Goal: Task Accomplishment & Management: Use online tool/utility

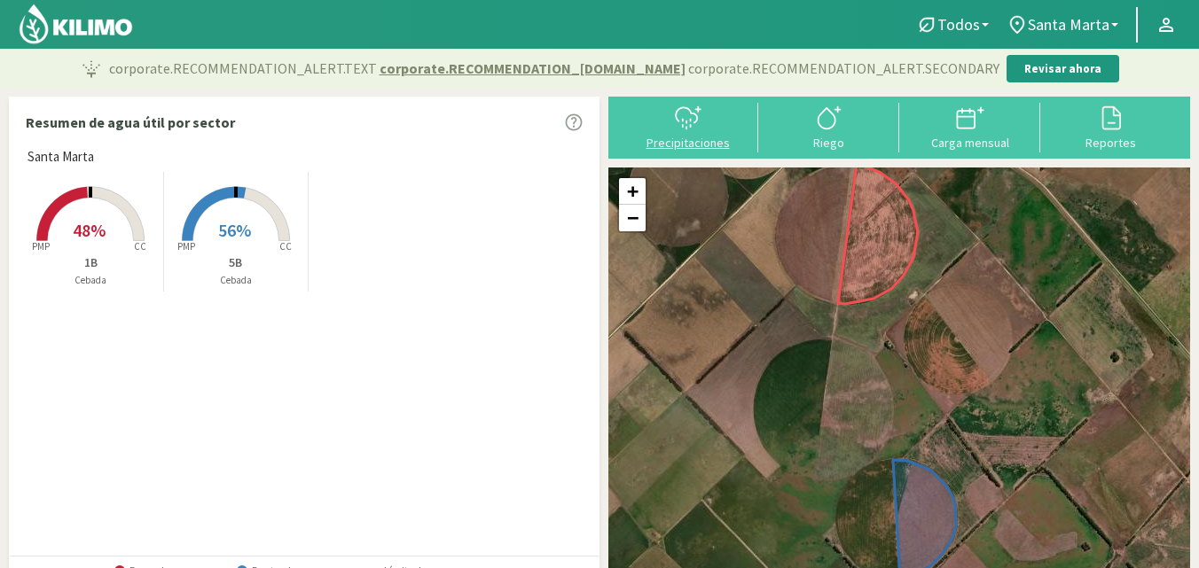
click at [709, 145] on div "Precipitaciones" at bounding box center [688, 143] width 130 height 12
select select "1: Object"
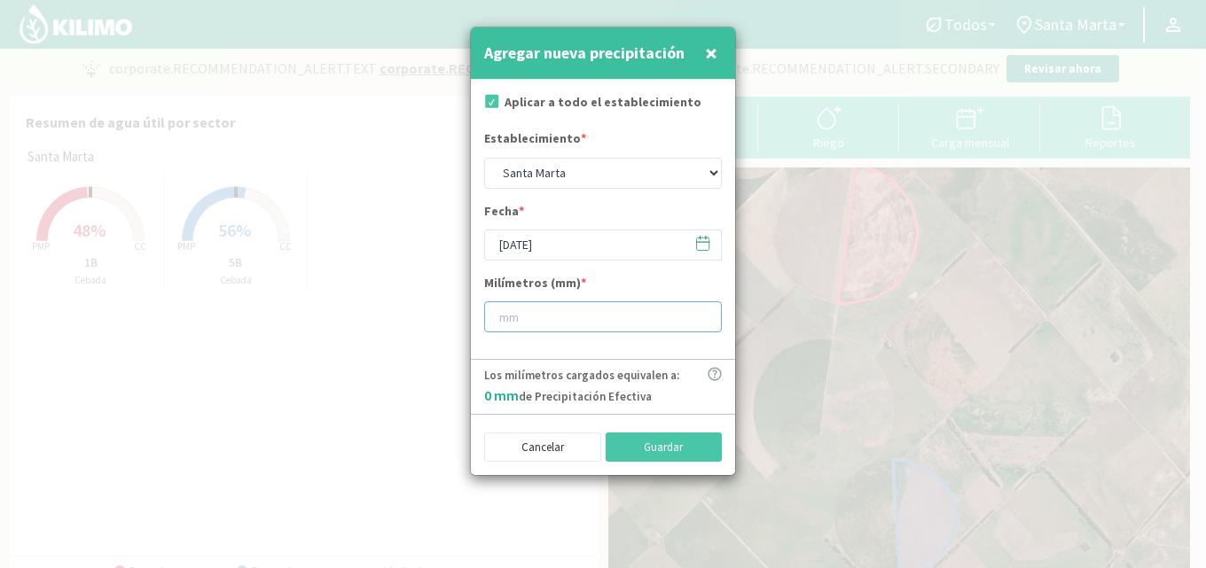
click at [529, 312] on input "number" at bounding box center [603, 317] width 238 height 31
type input "8"
click at [666, 459] on button "Guardar" at bounding box center [664, 448] width 117 height 30
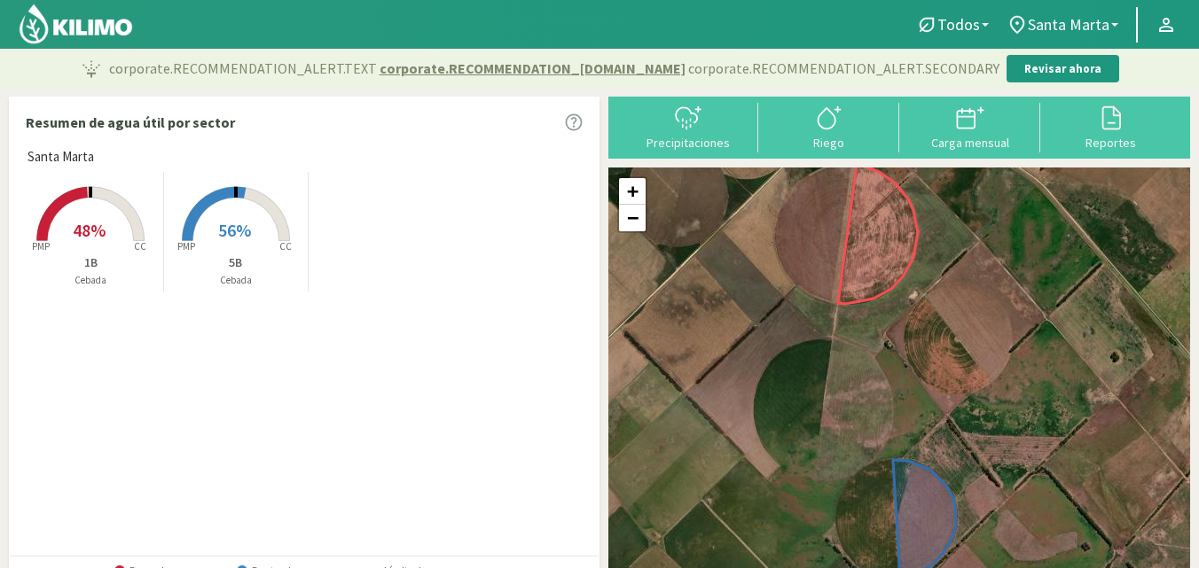
click at [243, 232] on span "56%" at bounding box center [234, 230] width 33 height 22
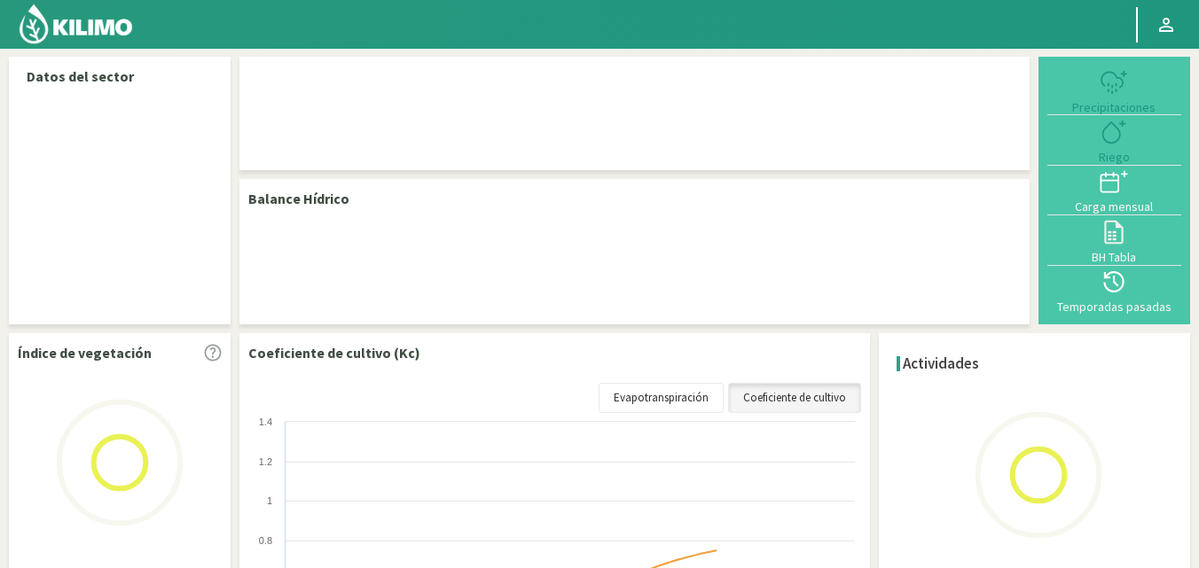
select select "1: Object"
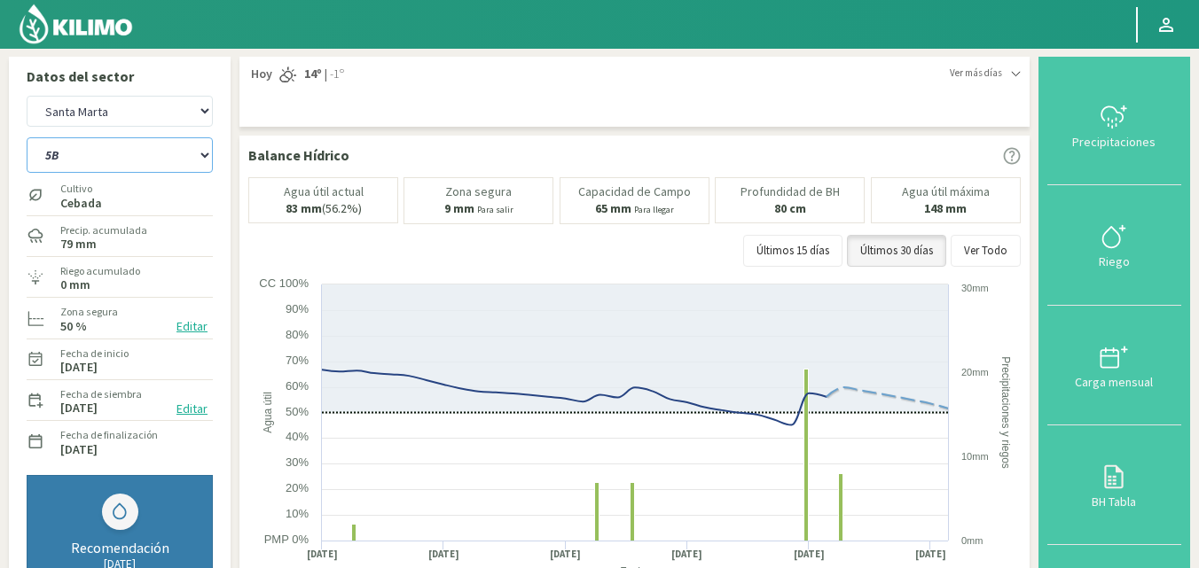
click at [135, 172] on select "1B 5B" at bounding box center [120, 154] width 186 height 35
select select "0: Object"
click at [27, 137] on select "1B 5B" at bounding box center [120, 154] width 186 height 35
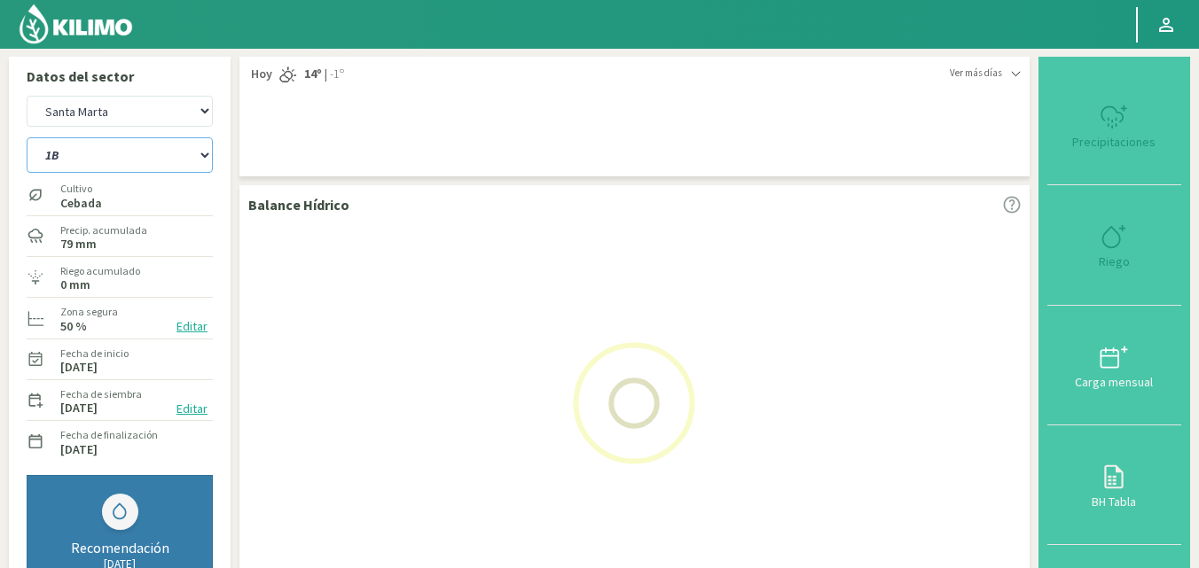
scroll to position [177, 0]
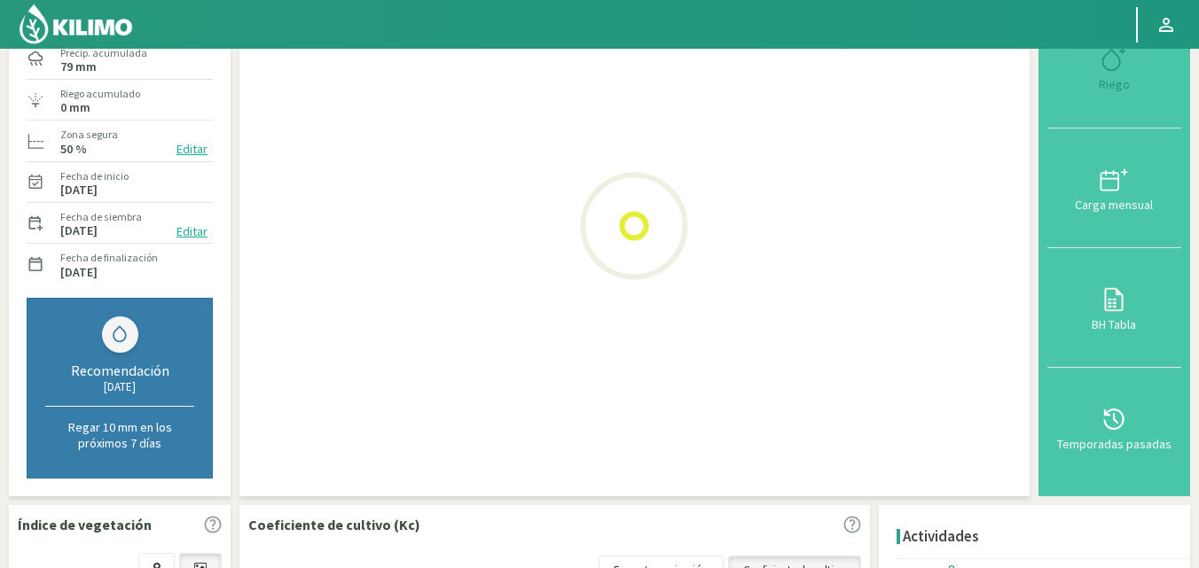
select select "3: Object"
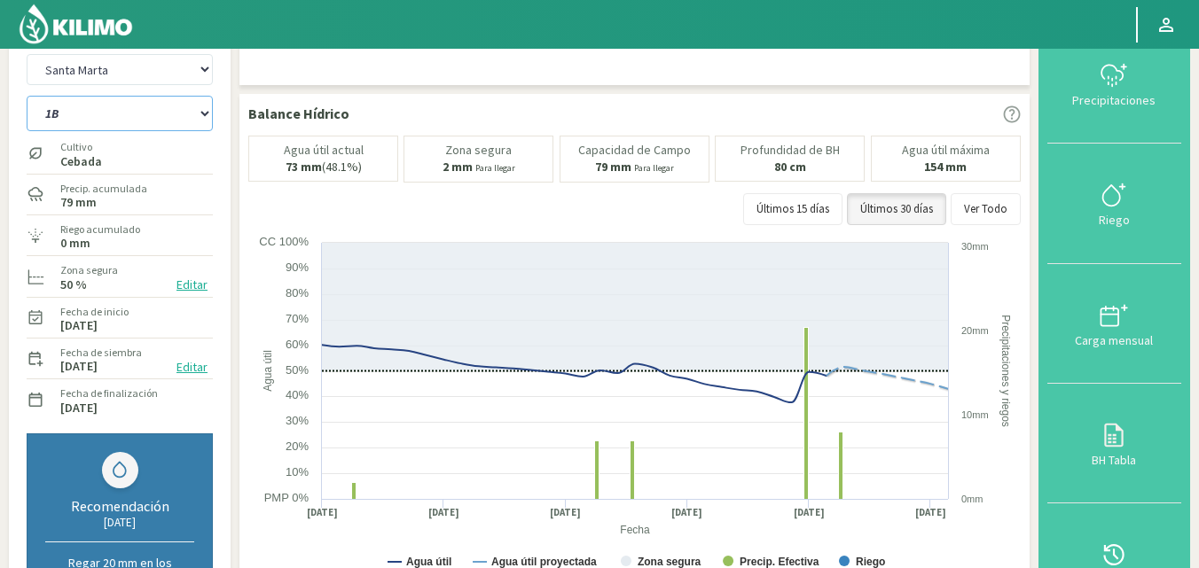
scroll to position [0, 0]
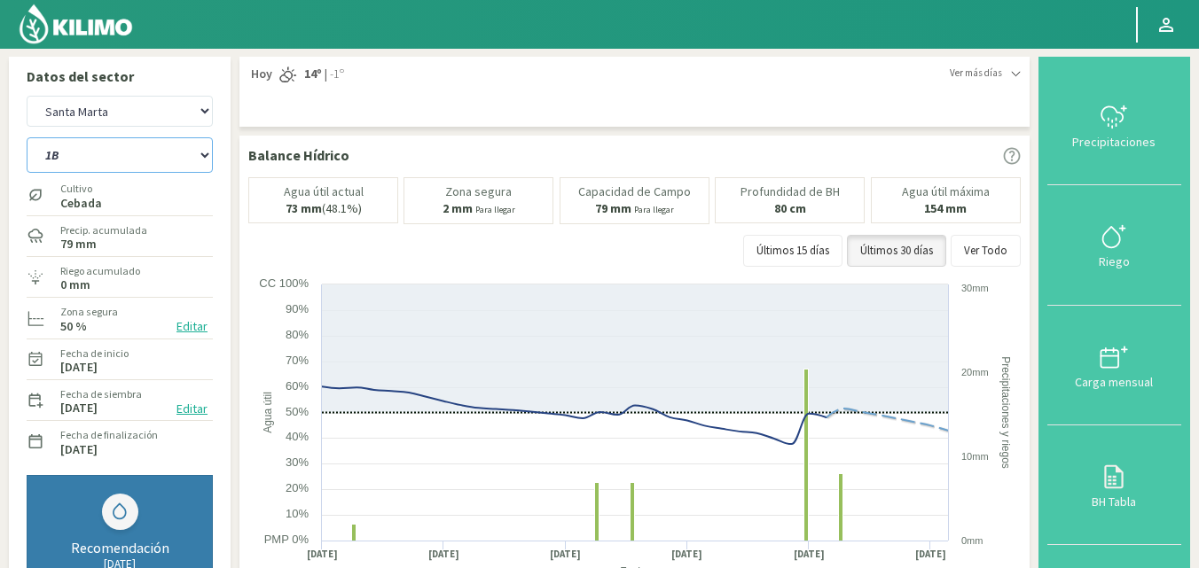
click at [149, 162] on select "1B 5B" at bounding box center [120, 154] width 186 height 35
select select "3: Object"
click at [27, 137] on select "1B 5B" at bounding box center [120, 154] width 186 height 35
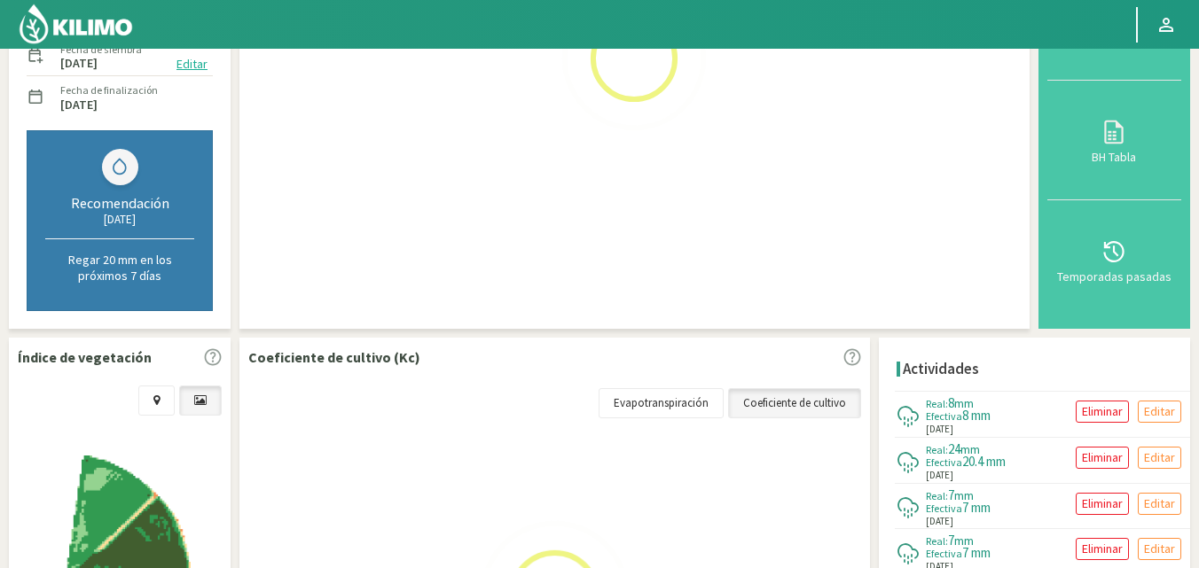
select select "5: Object"
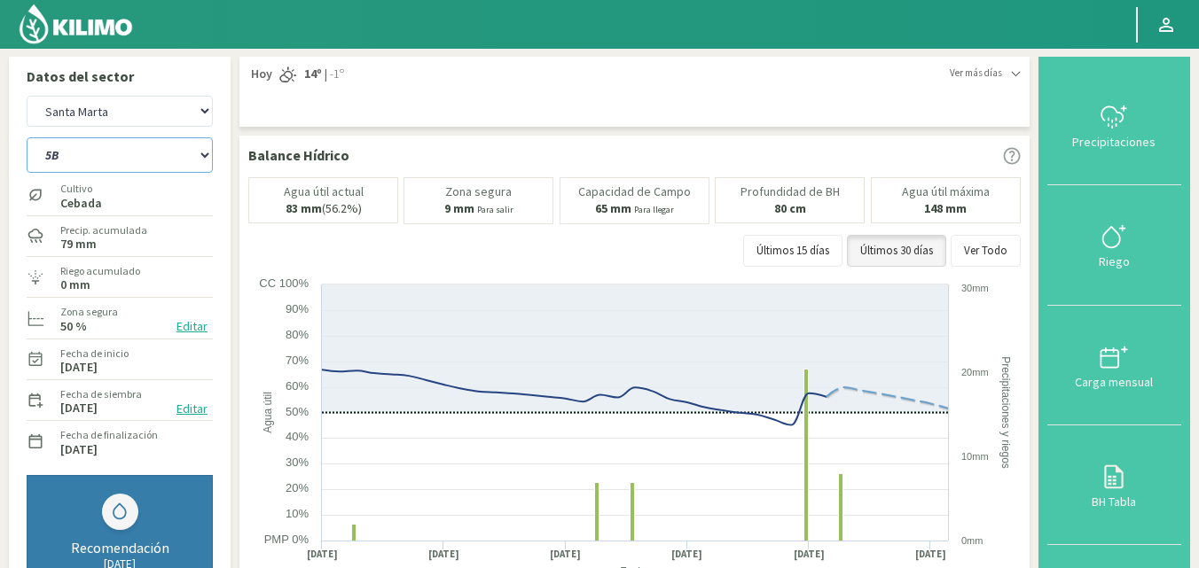
drag, startPoint x: 121, startPoint y: 152, endPoint x: 117, endPoint y: 172, distance: 20.9
click at [121, 153] on select "1B 5B" at bounding box center [120, 154] width 186 height 35
select select "4: Object"
click at [27, 137] on select "1B 5B" at bounding box center [120, 154] width 186 height 35
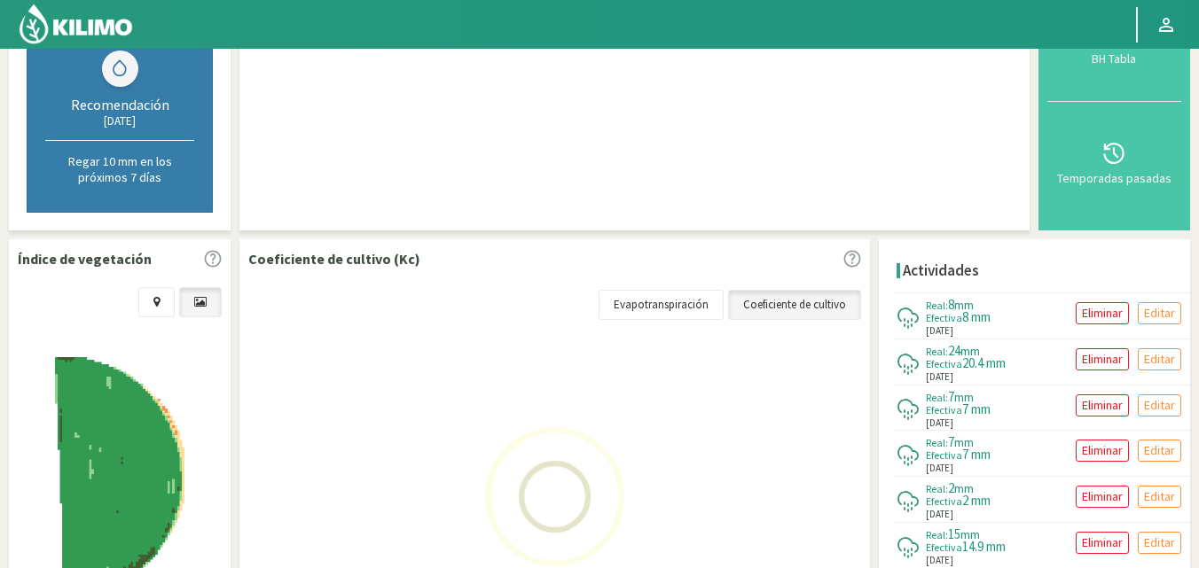
select select "7: Object"
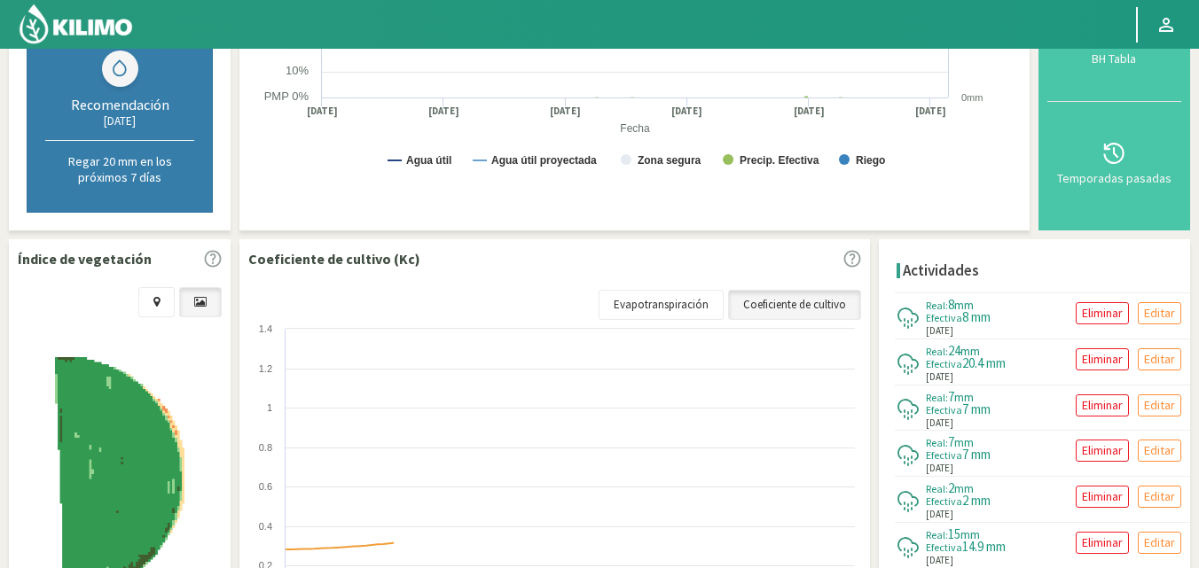
select select "6: Object"
